Goal: Communication & Community: Answer question/provide support

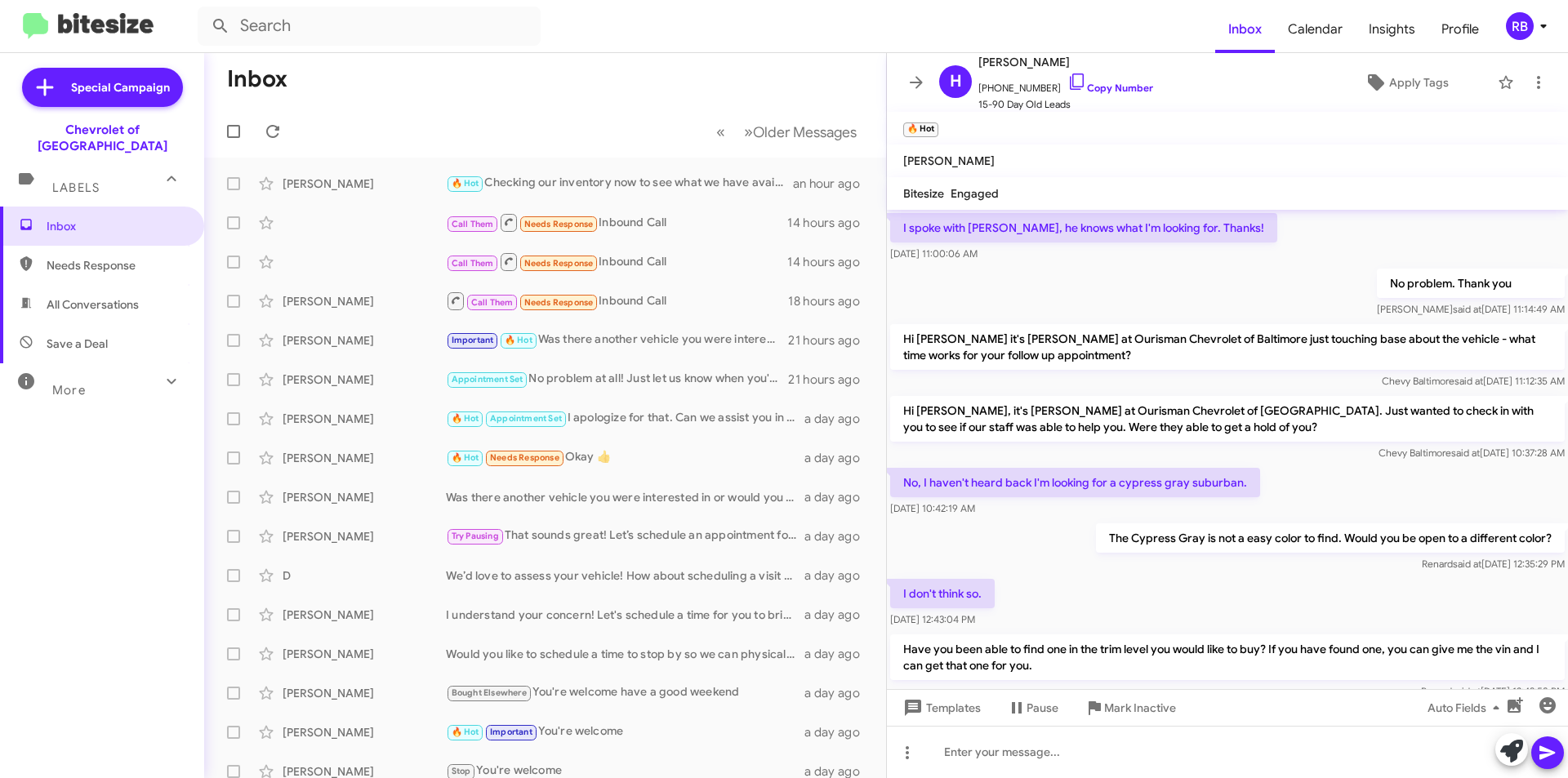
scroll to position [941, 0]
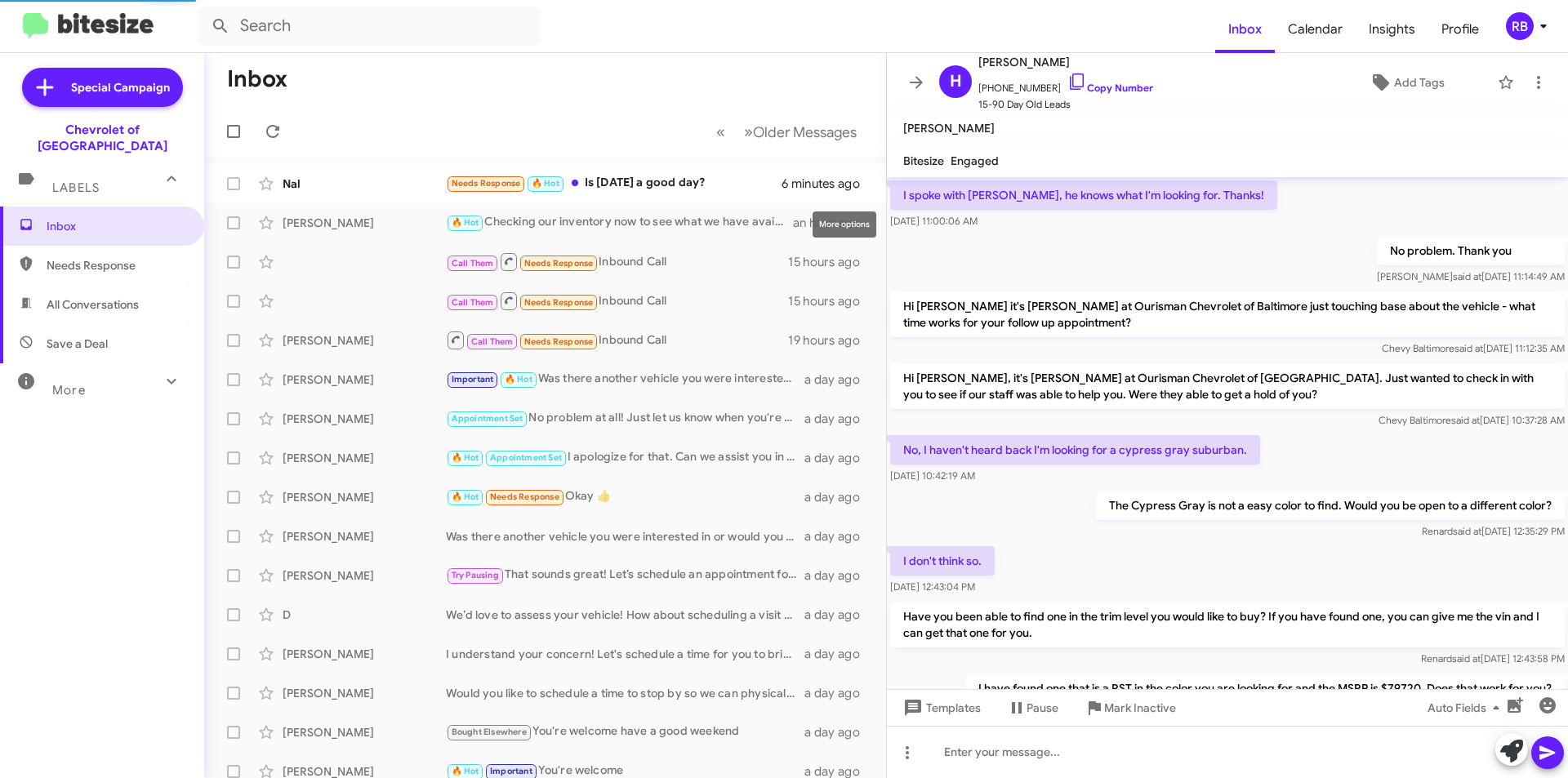
scroll to position [1007, 0]
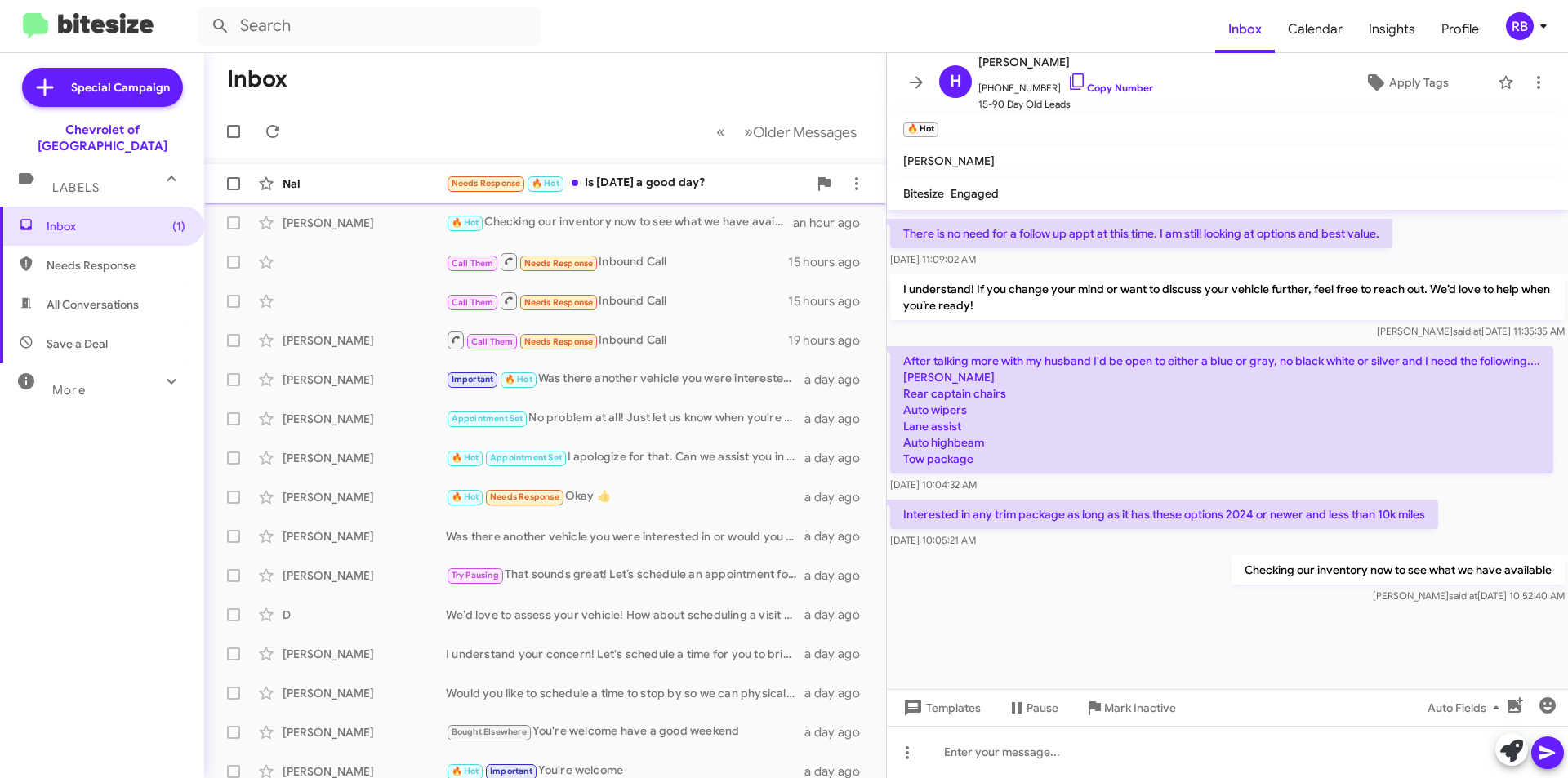
click at [636, 183] on div "Needs Response 🔥 Hot Is today a good day?" at bounding box center [627, 182] width 362 height 18
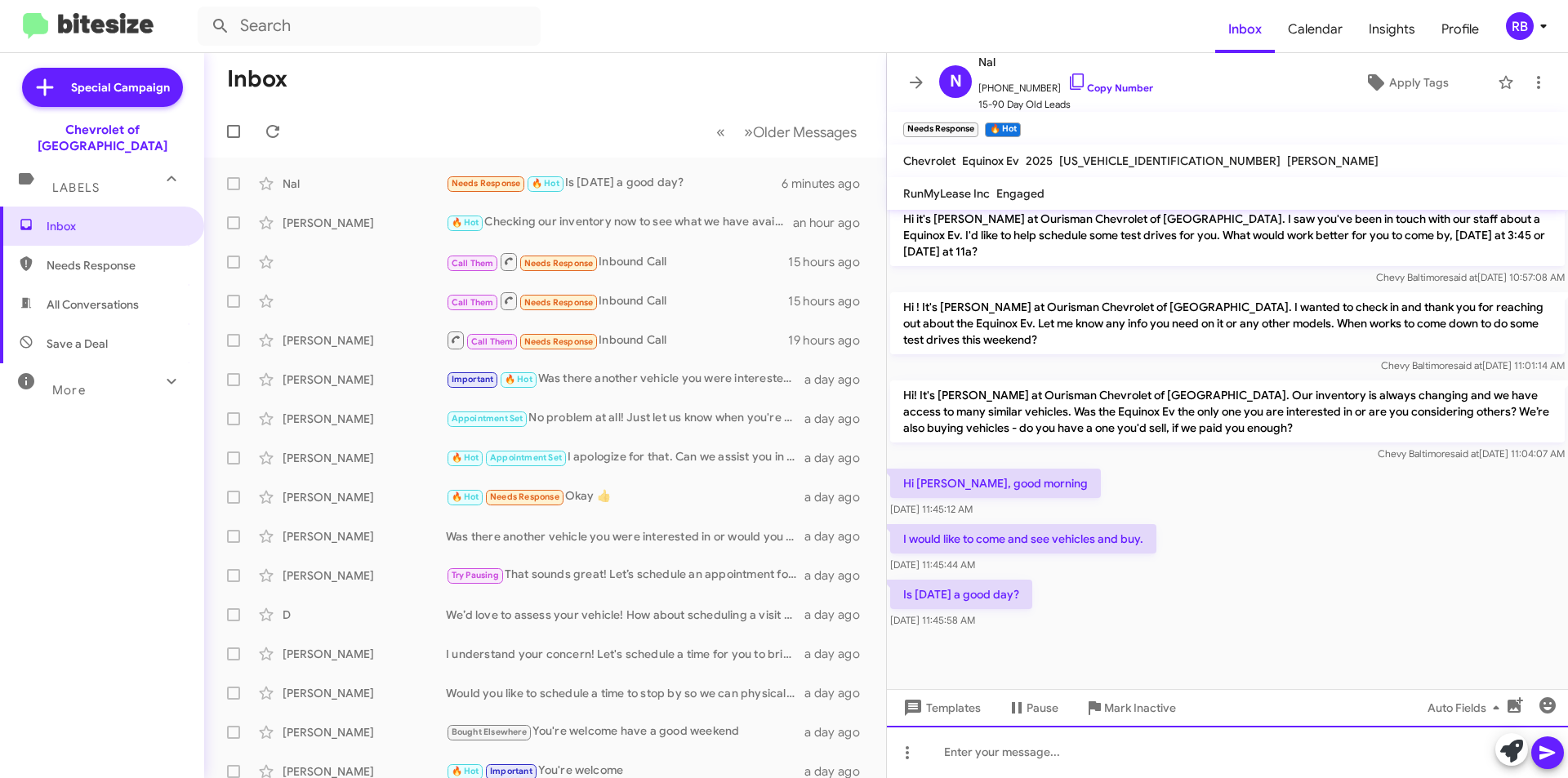
click at [950, 757] on div at bounding box center [1227, 752] width 681 height 53
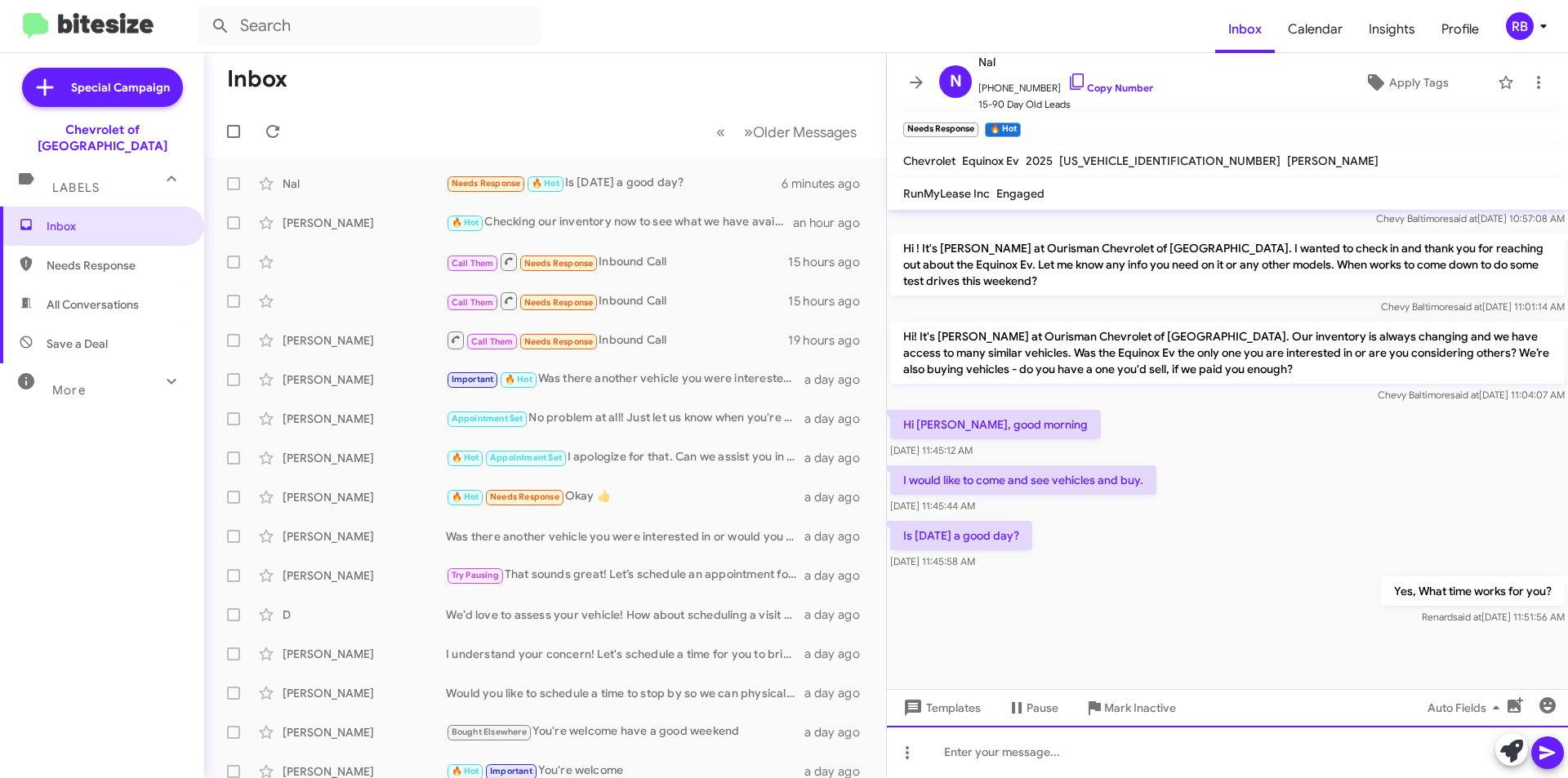
scroll to position [937, 0]
click at [1110, 86] on link "Copy Number" at bounding box center [1110, 88] width 86 height 12
